Goal: Task Accomplishment & Management: Complete application form

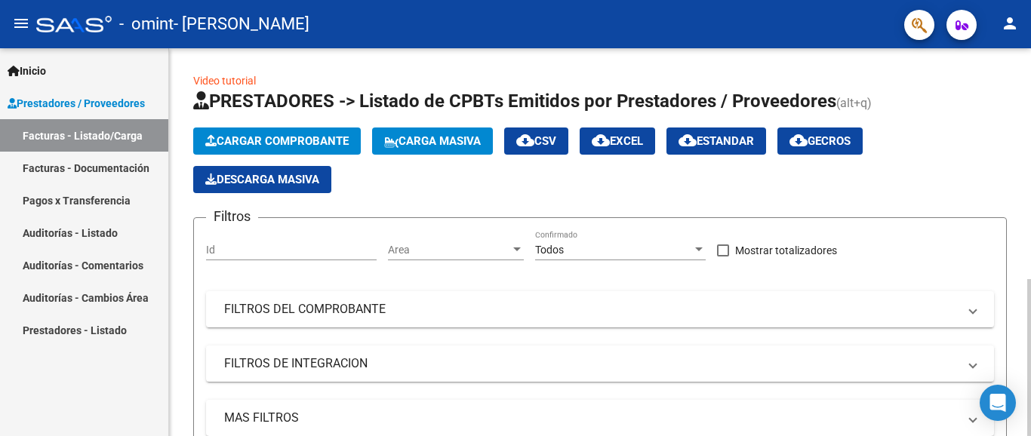
click at [309, 137] on span "Cargar Comprobante" at bounding box center [276, 141] width 143 height 14
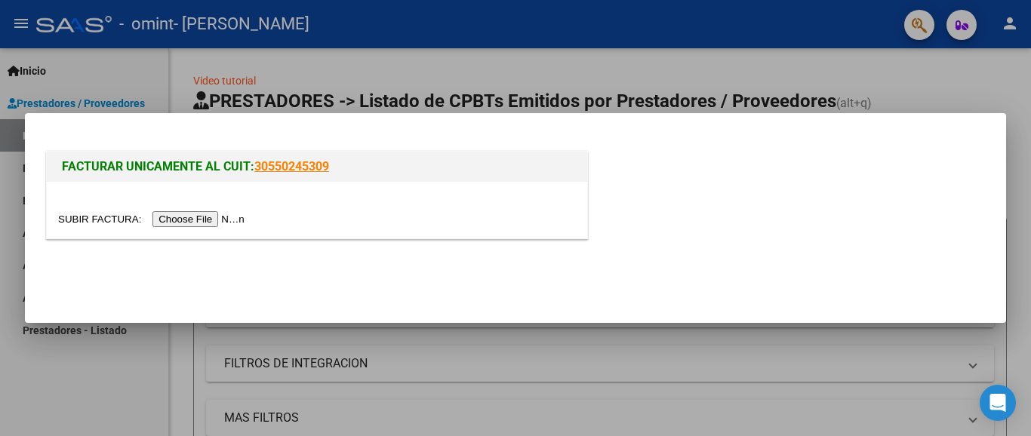
click at [210, 221] on input "file" at bounding box center [153, 219] width 191 height 16
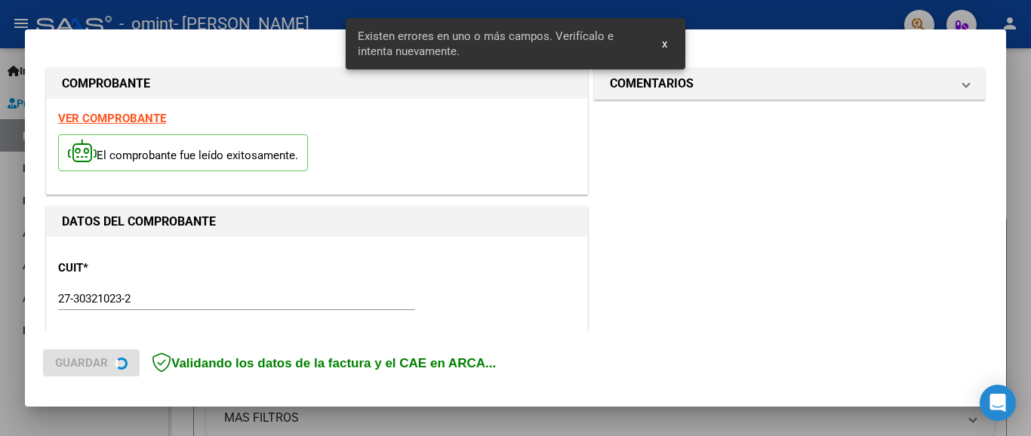
scroll to position [355, 0]
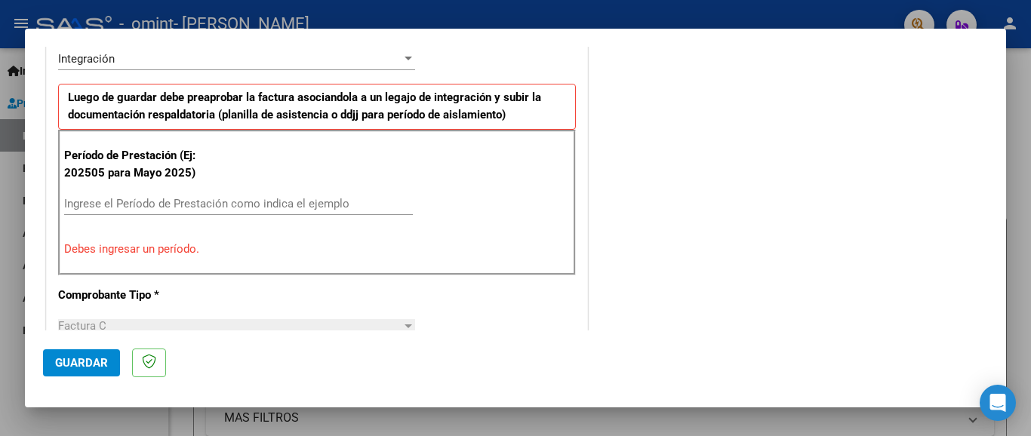
click at [293, 197] on input "Ingrese el Período de Prestación como indica el ejemplo" at bounding box center [238, 204] width 349 height 14
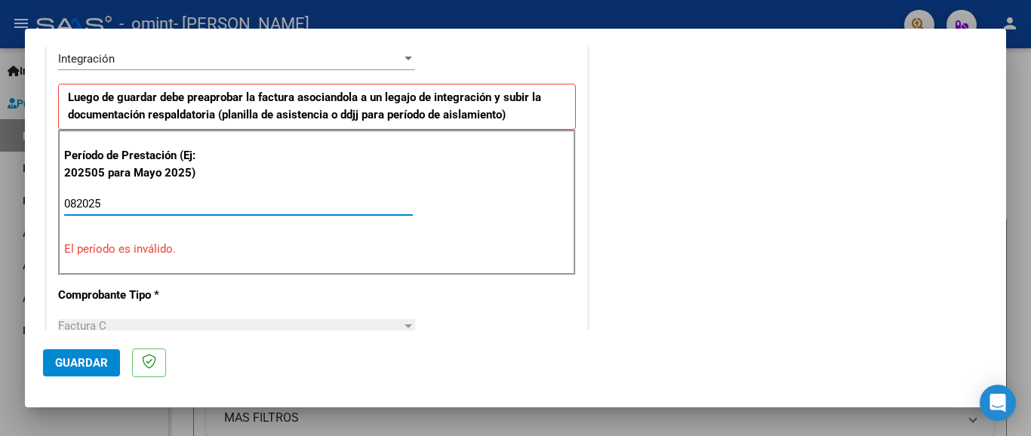
click at [167, 244] on p "El período es inválido." at bounding box center [316, 249] width 505 height 17
drag, startPoint x: 113, startPoint y: 206, endPoint x: 40, endPoint y: 197, distance: 73.7
click at [40, 197] on mat-dialog-content "COMPROBANTE VER COMPROBANTE El comprobante fue leído exitosamente. DATOS DEL CO…" at bounding box center [515, 189] width 981 height 284
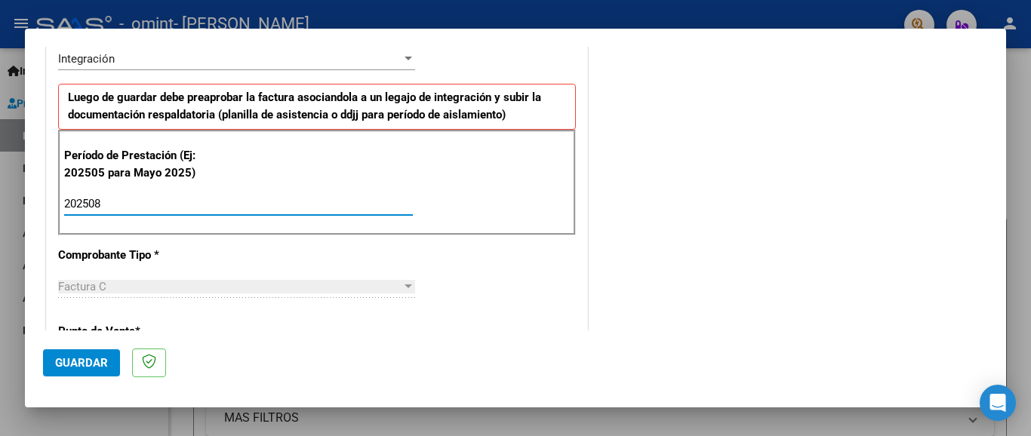
type input "202508"
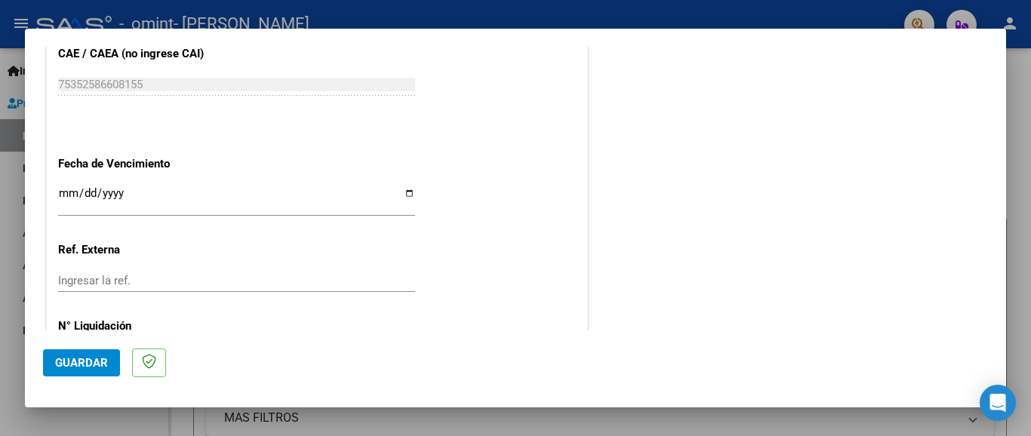
scroll to position [941, 0]
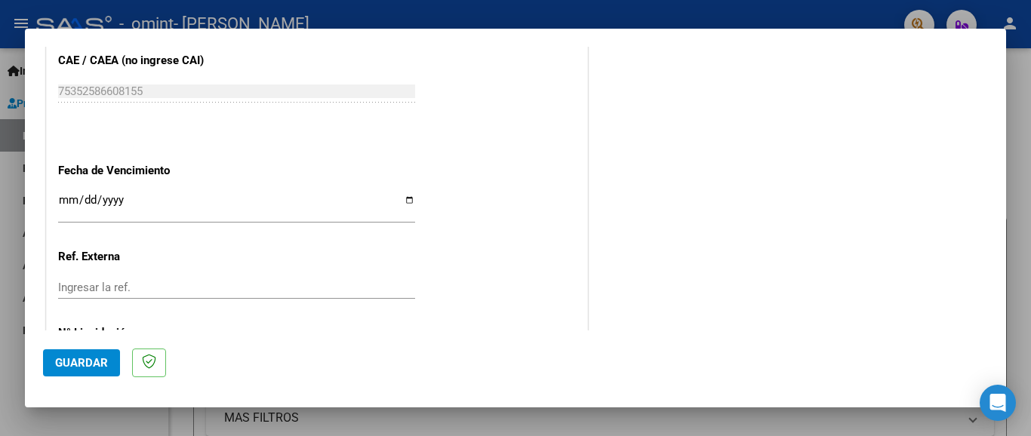
click at [84, 194] on input "Ingresar la fecha" at bounding box center [236, 206] width 357 height 24
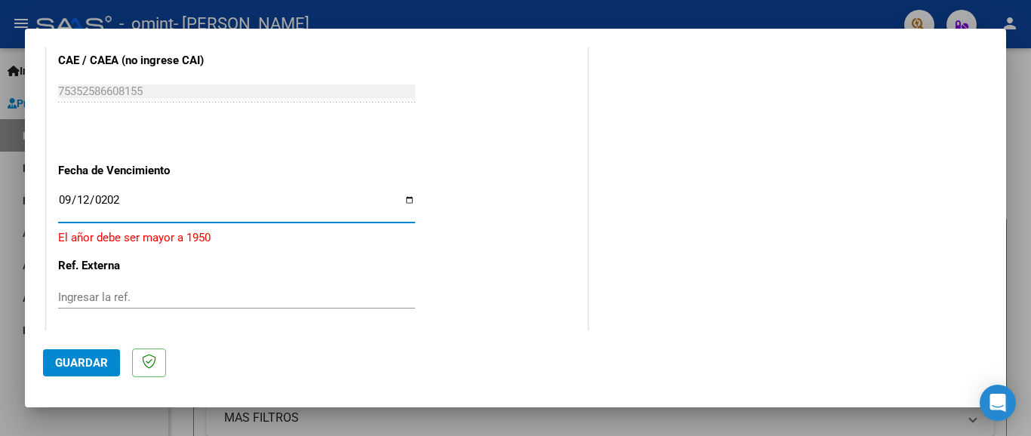
type input "[DATE]"
click at [80, 354] on button "Guardar" at bounding box center [81, 362] width 77 height 27
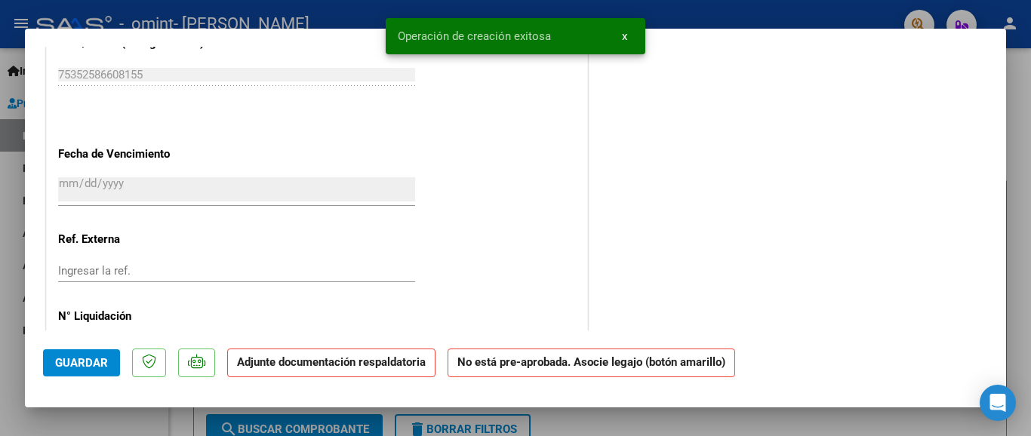
scroll to position [0, 0]
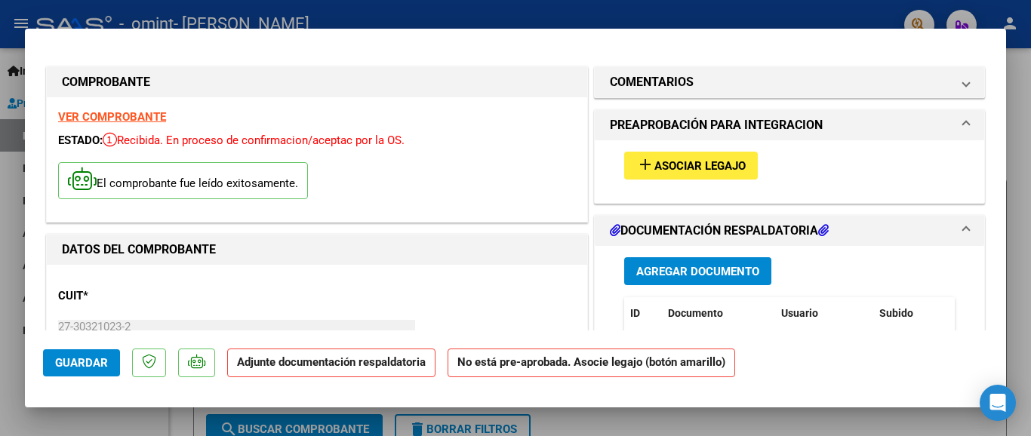
click at [114, 118] on strong "VER COMPROBANTE" at bounding box center [112, 117] width 108 height 14
click at [672, 162] on span "Asociar Legajo" at bounding box center [699, 166] width 91 height 14
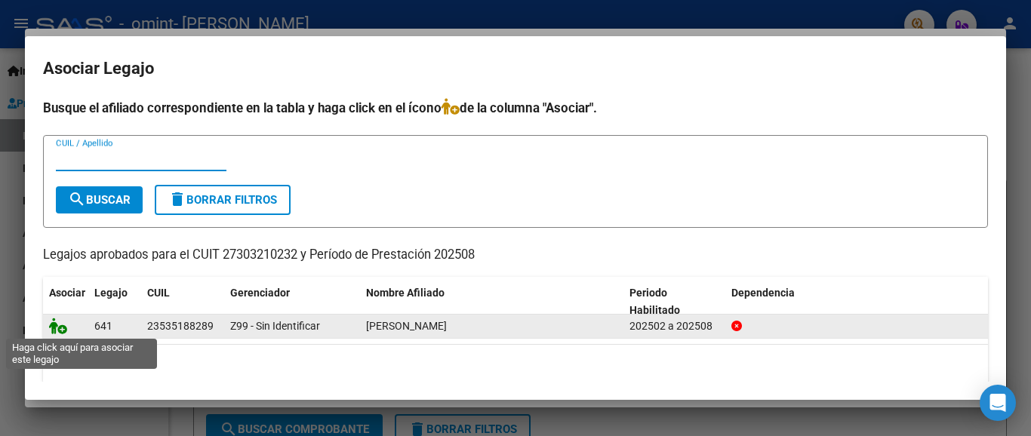
click at [60, 328] on icon at bounding box center [58, 326] width 18 height 17
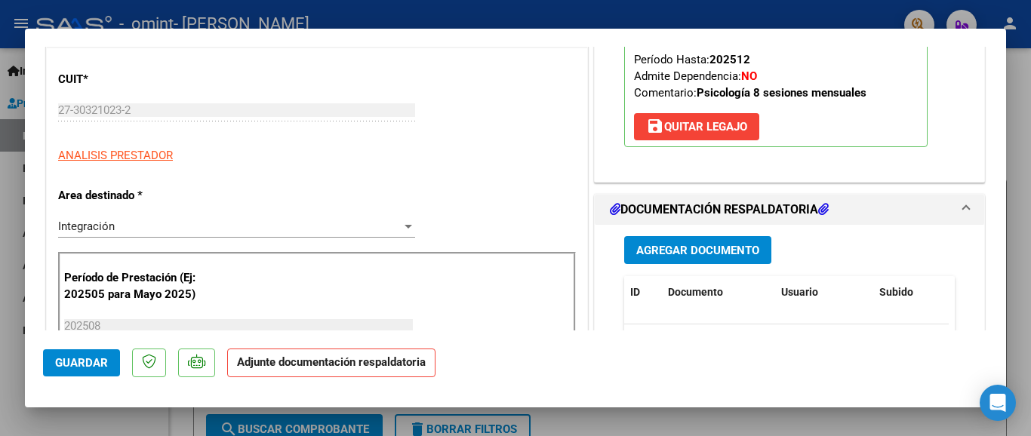
scroll to position [205, 0]
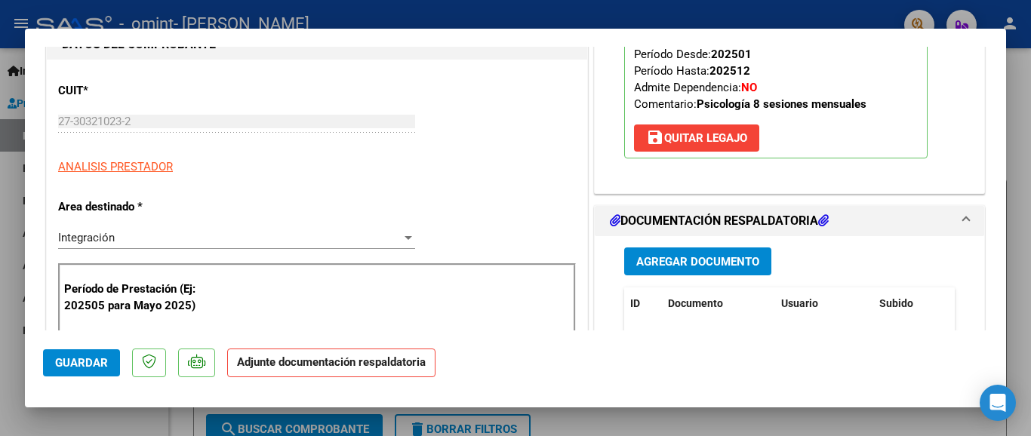
click at [696, 263] on span "Agregar Documento" at bounding box center [697, 262] width 123 height 14
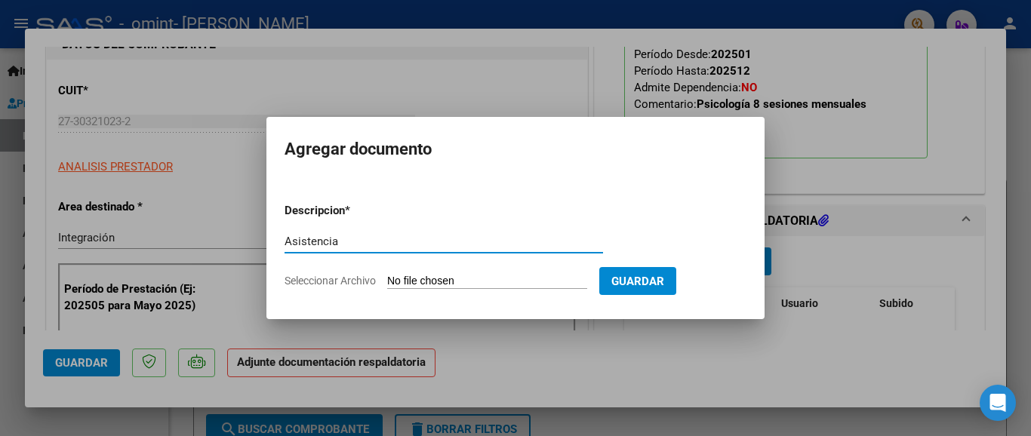
type input "Asistencia"
click at [472, 268] on form "Descripcion * Asistencia Escriba aquí una descripcion Seleccionar Archivo Guard…" at bounding box center [515, 246] width 462 height 110
click at [451, 269] on form "Descripcion * Asistencia Escriba aquí una descripcion Seleccionar Archivo Guard…" at bounding box center [515, 246] width 462 height 110
click at [368, 275] on span "Seleccionar Archivo" at bounding box center [329, 281] width 91 height 12
click at [387, 275] on input "Seleccionar Archivo" at bounding box center [487, 282] width 200 height 14
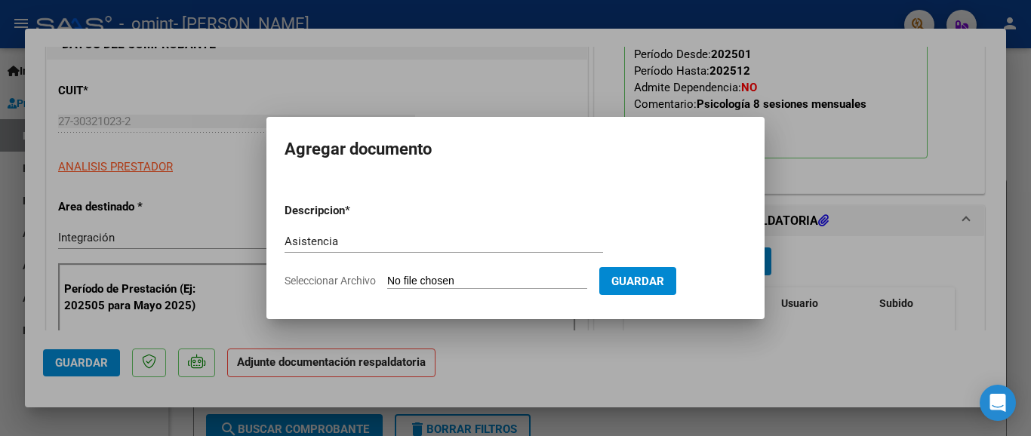
type input "C:\fakepath\Asistencia [PERSON_NAME] [DATE].pdf"
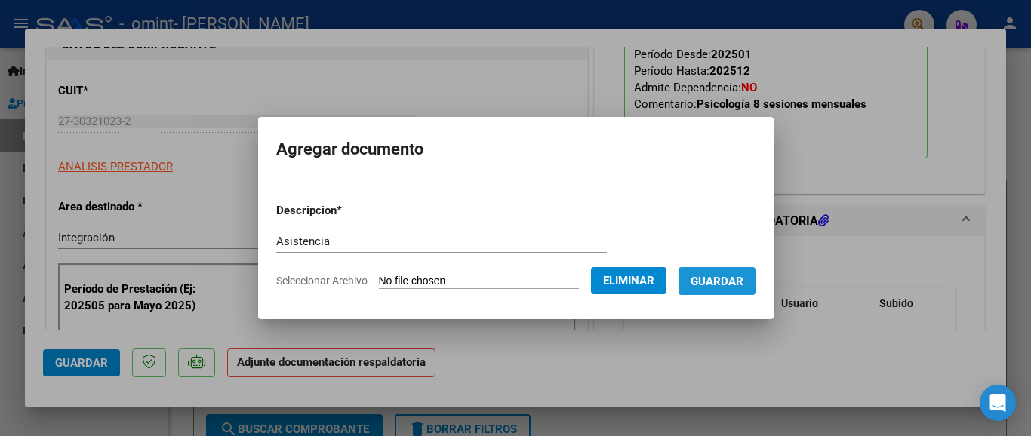
click at [705, 273] on button "Guardar" at bounding box center [716, 281] width 77 height 28
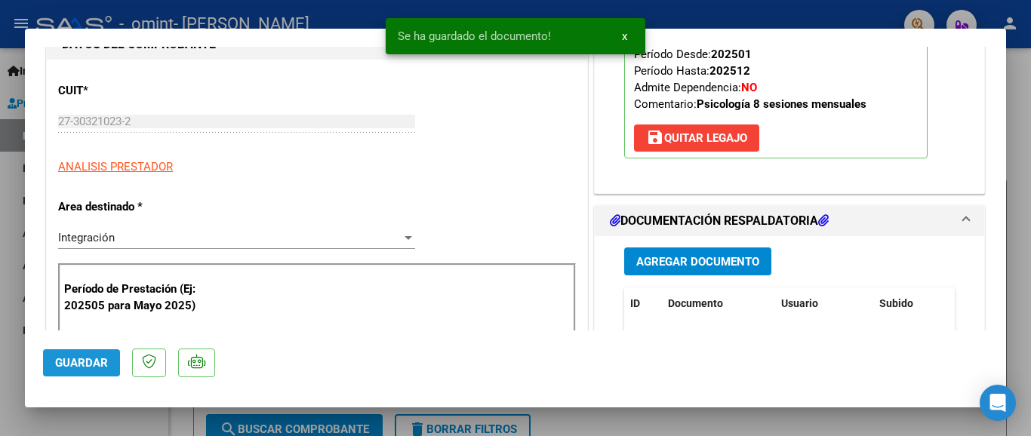
click at [92, 354] on button "Guardar" at bounding box center [81, 362] width 77 height 27
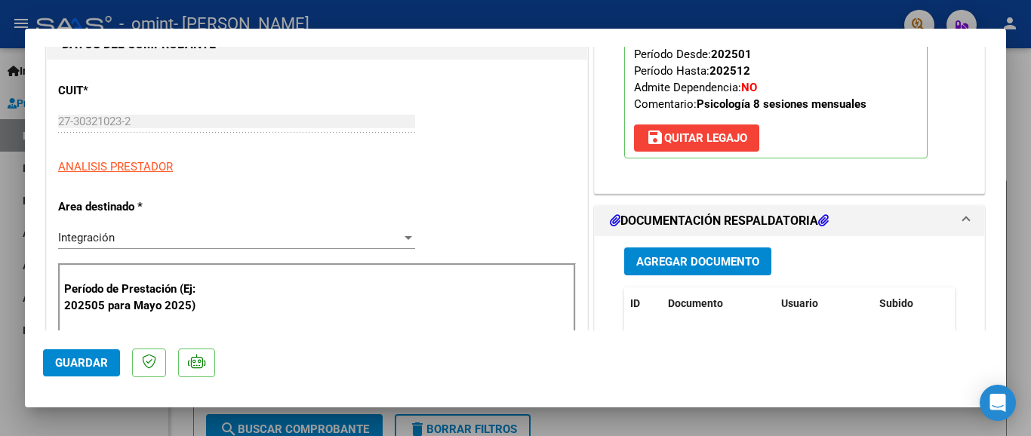
click at [172, 11] on div at bounding box center [515, 218] width 1031 height 436
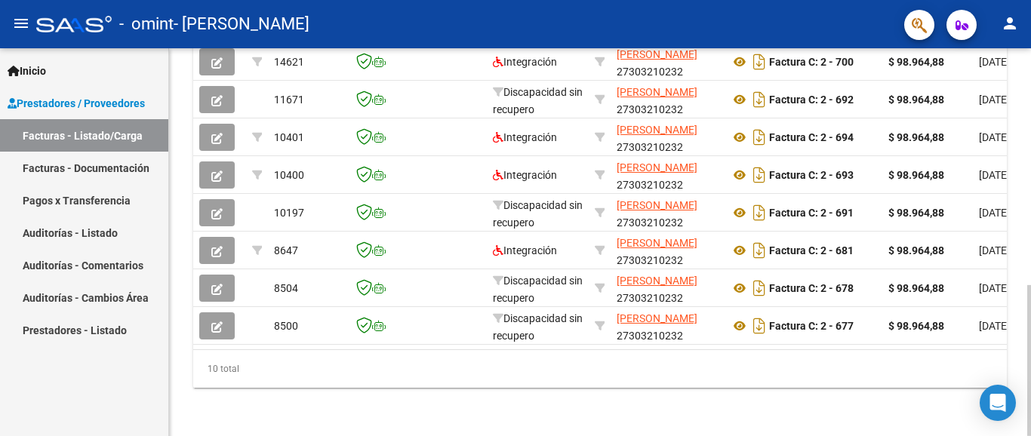
scroll to position [608, 0]
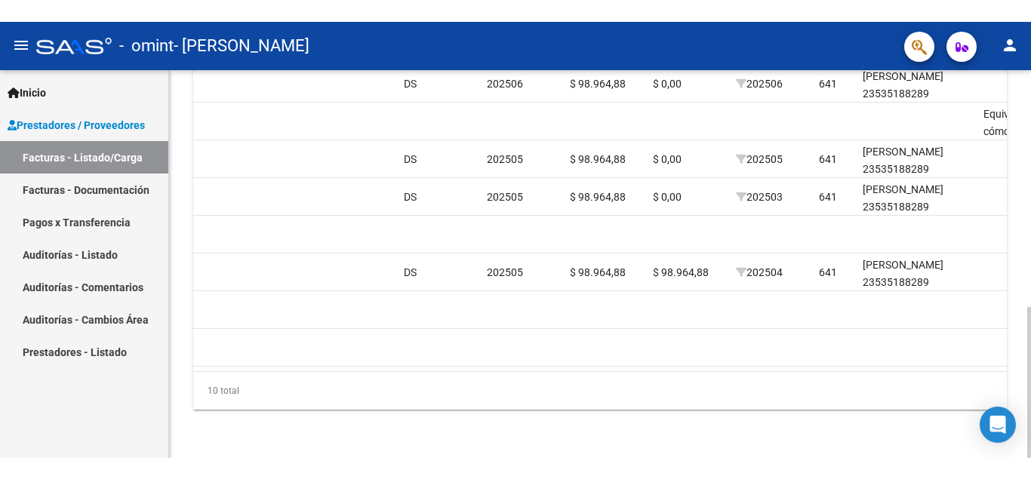
scroll to position [220, 0]
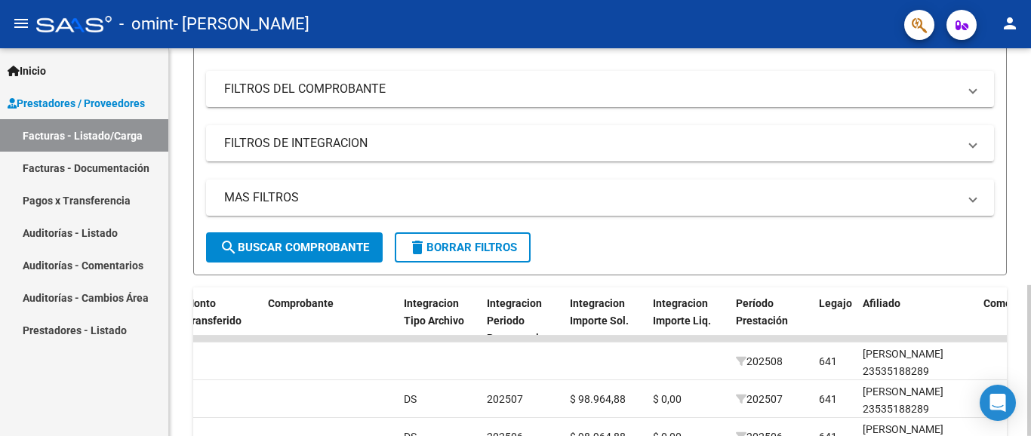
click at [1030, 200] on div at bounding box center [1029, 242] width 4 height 388
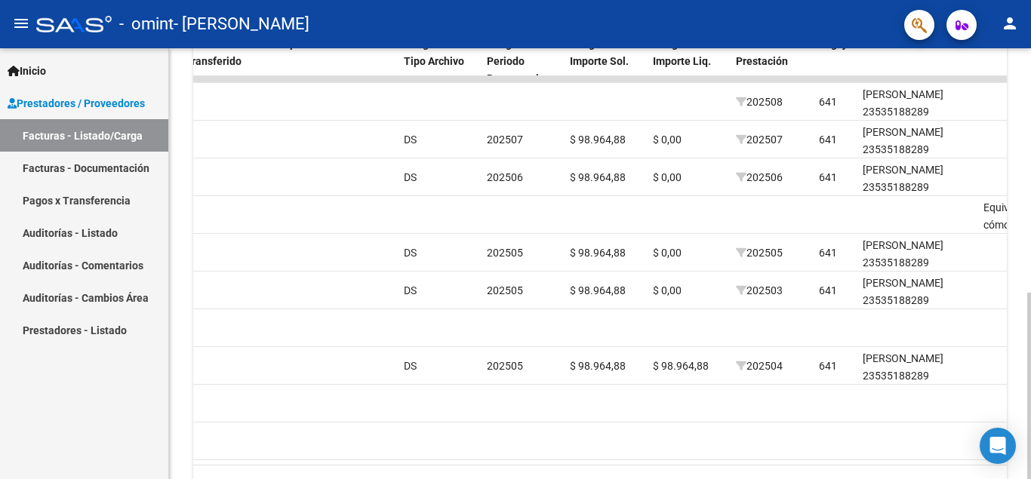
scroll to position [481, 0]
click at [1029, 373] on div at bounding box center [1029, 386] width 4 height 186
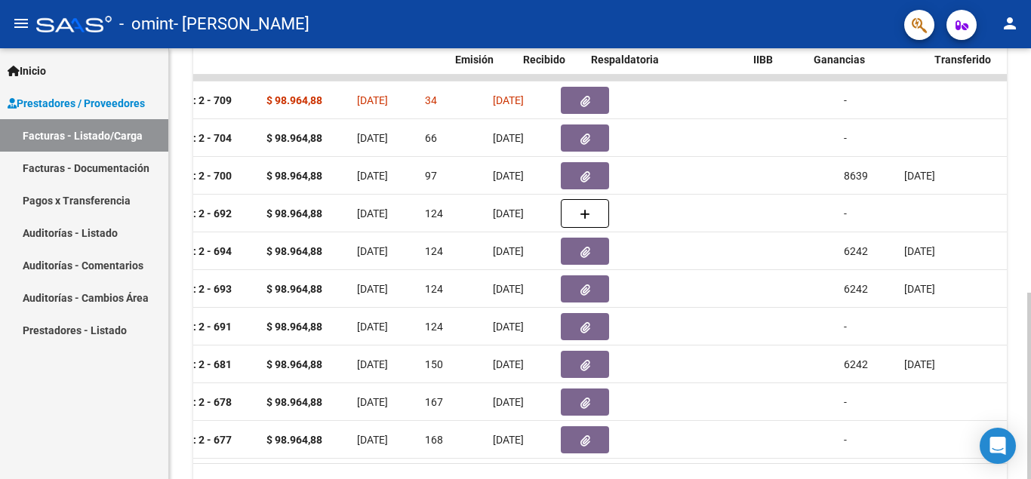
scroll to position [0, 558]
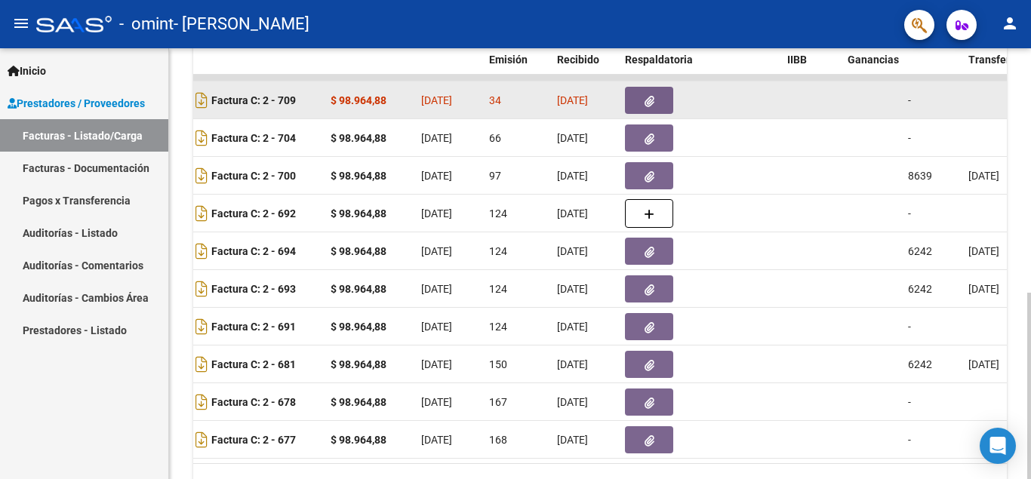
click at [369, 102] on strong "$ 98.964,88" at bounding box center [358, 100] width 56 height 12
